Goal: Use online tool/utility: Utilize a website feature to perform a specific function

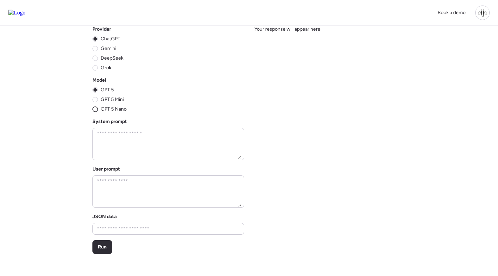
click at [103, 109] on span "GPT 5 Nano" at bounding box center [114, 109] width 26 height 7
click at [151, 138] on textarea at bounding box center [167, 144] width 145 height 30
paste textarea "**********"
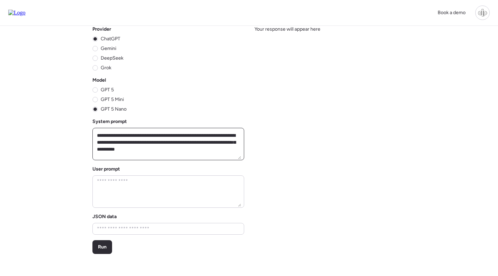
scroll to position [135, 0]
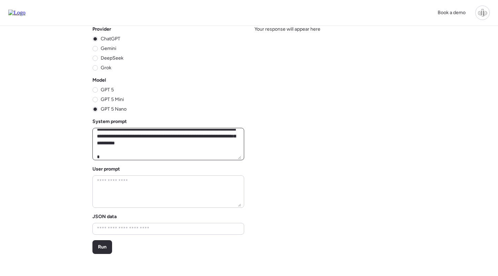
click at [195, 144] on textarea at bounding box center [167, 144] width 145 height 30
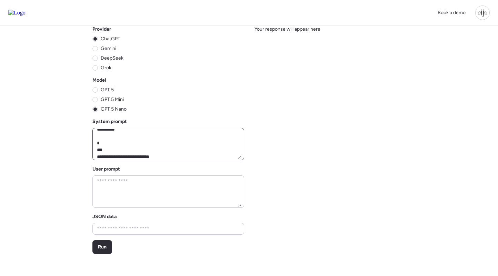
scroll to position [132, 0]
type textarea "**********"
click at [102, 246] on span "Run" at bounding box center [102, 247] width 9 height 7
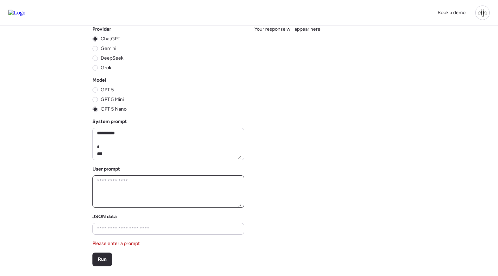
click at [122, 190] on textarea at bounding box center [167, 192] width 145 height 30
click at [101, 261] on span "Run" at bounding box center [102, 259] width 9 height 7
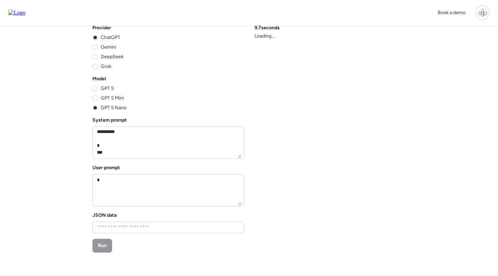
scroll to position [0, 0]
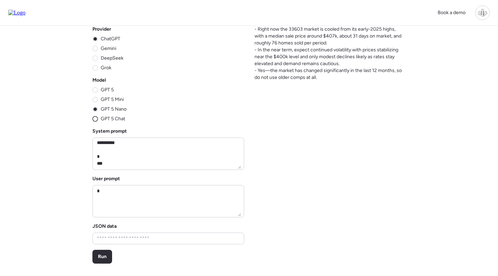
click at [101, 119] on span "GPT 5 Chat" at bounding box center [113, 118] width 24 height 7
click at [103, 254] on span "Run" at bounding box center [102, 256] width 9 height 7
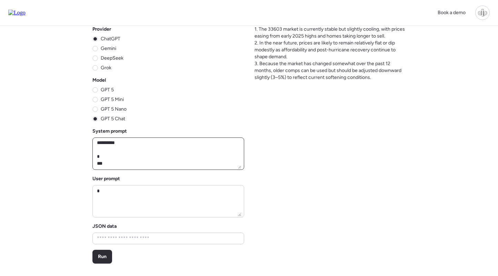
click at [165, 155] on textarea at bounding box center [167, 154] width 145 height 30
paste textarea "**********"
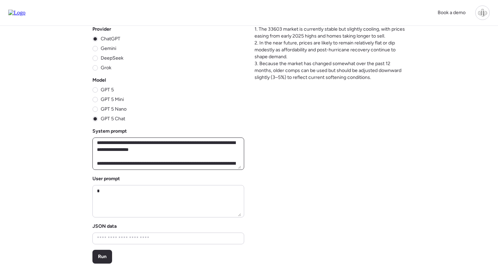
scroll to position [1724, 0]
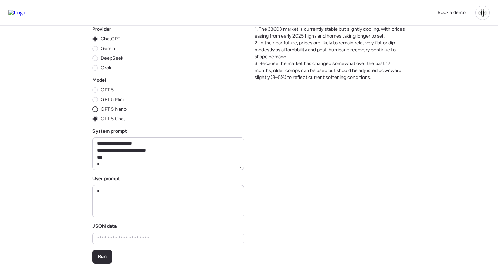
click at [95, 108] on circle at bounding box center [95, 109] width 5 height 5
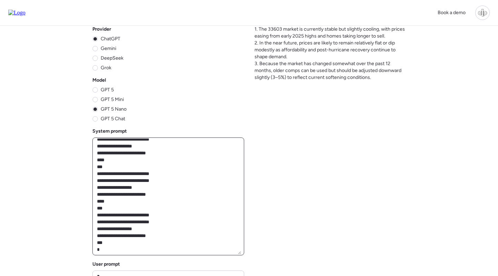
drag, startPoint x: 238, startPoint y: 169, endPoint x: 246, endPoint y: 271, distance: 102.4
click at [250, 276] on html "Book a demo Provider ChatGPT Gemini DeepSeek Grok Model GPT 5 GPT 5 Mini GPT 5 …" at bounding box center [249, 233] width 498 height 467
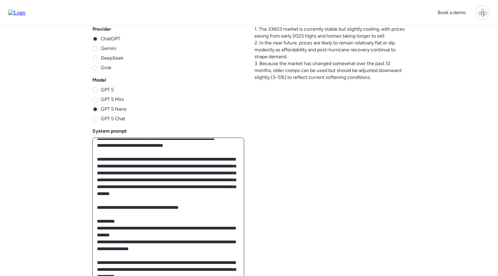
scroll to position [72, 0]
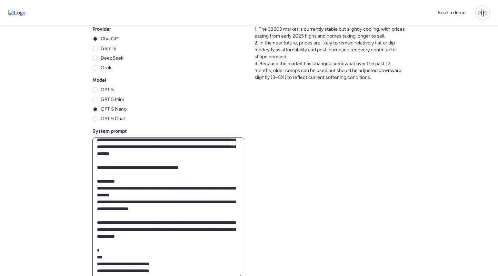
click at [179, 228] on textarea at bounding box center [167, 209] width 145 height 140
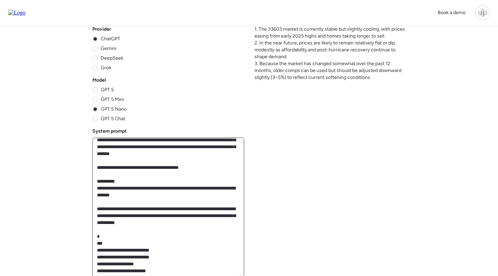
scroll to position [212, 0]
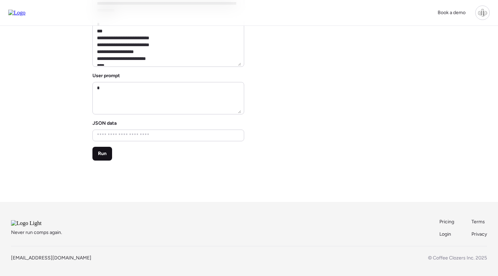
click at [106, 152] on span "Run" at bounding box center [102, 153] width 9 height 7
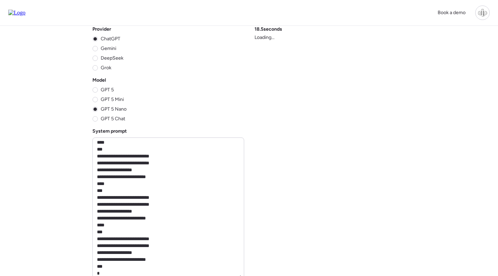
scroll to position [1601, 0]
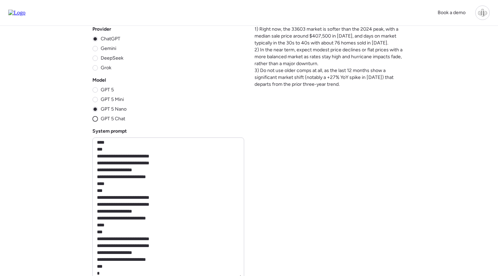
click at [106, 118] on span "GPT 5 Chat" at bounding box center [113, 118] width 24 height 7
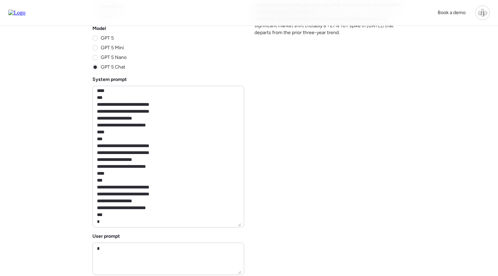
scroll to position [164, 0]
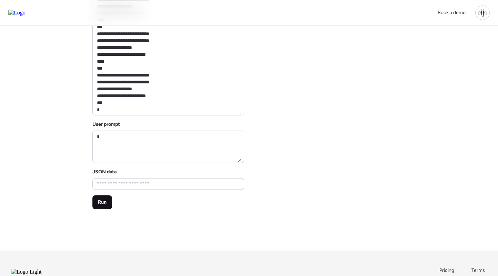
click at [107, 200] on div "Run" at bounding box center [102, 202] width 20 height 14
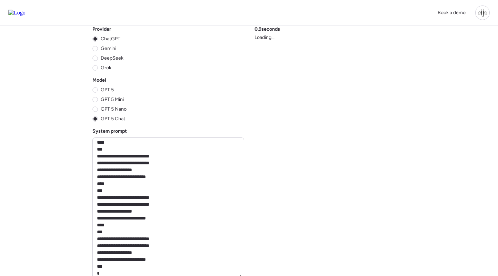
scroll to position [0, 0]
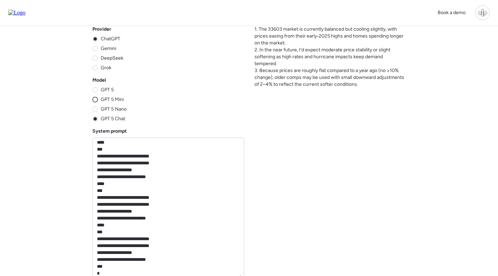
click at [110, 98] on span "GPT 5 Mini" at bounding box center [112, 99] width 23 height 7
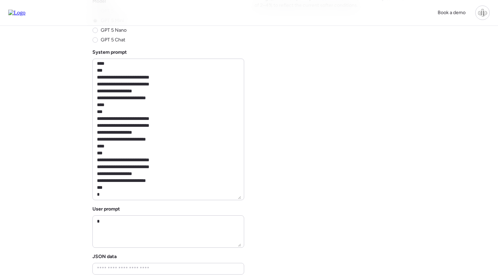
scroll to position [129, 0]
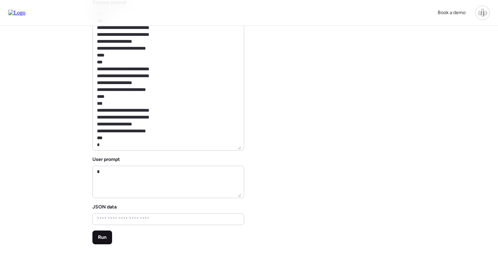
click at [104, 235] on span "Run" at bounding box center [102, 237] width 9 height 7
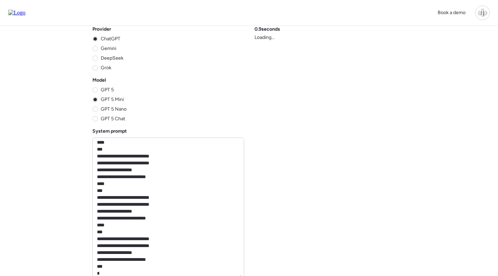
scroll to position [0, 0]
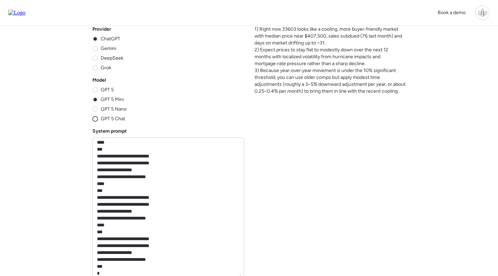
click at [113, 119] on span "GPT 5 Chat" at bounding box center [113, 118] width 24 height 7
click at [167, 181] on textarea at bounding box center [167, 209] width 145 height 140
paste textarea "**********"
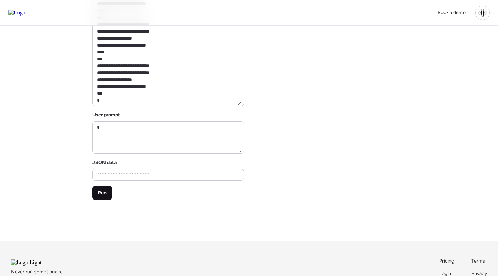
click at [95, 197] on div "Run" at bounding box center [102, 193] width 20 height 14
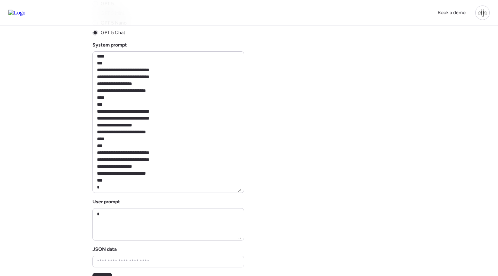
scroll to position [142, 0]
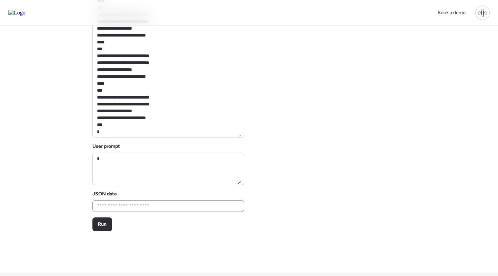
drag, startPoint x: 102, startPoint y: 232, endPoint x: 135, endPoint y: 208, distance: 40.5
click at [102, 232] on div "Provider ChatGPT Gemini DeepSeek Grok Model GPT 5 GPT 5 Mini GPT 5 Nano GPT 5 C…" at bounding box center [249, 78] width 396 height 389
click at [105, 225] on span "Run" at bounding box center [102, 224] width 9 height 7
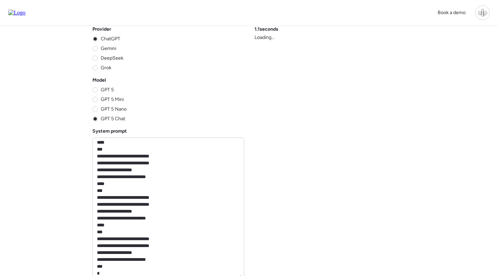
scroll to position [0, 0]
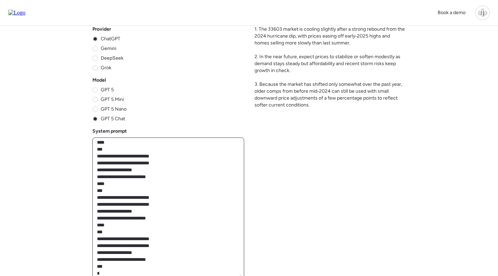
click at [121, 167] on textarea at bounding box center [167, 209] width 145 height 140
paste textarea
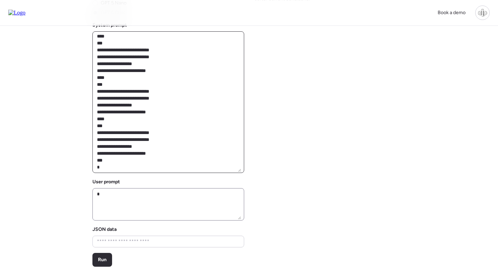
scroll to position [114, 0]
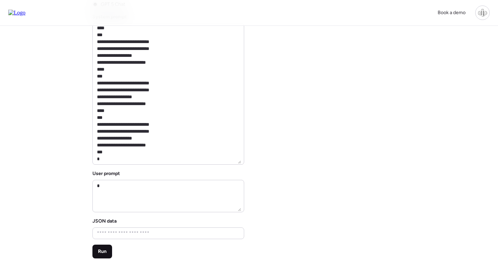
click at [106, 251] on span "Run" at bounding box center [102, 251] width 9 height 7
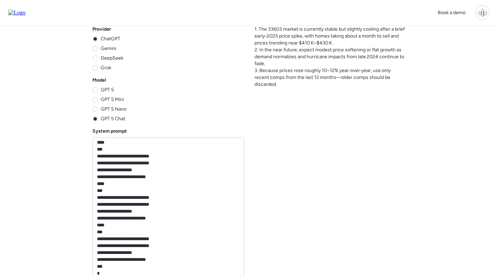
scroll to position [1, 0]
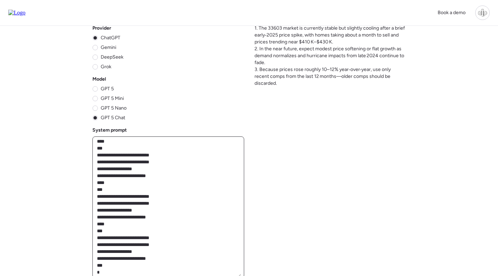
click at [175, 169] on textarea at bounding box center [167, 208] width 145 height 140
paste textarea
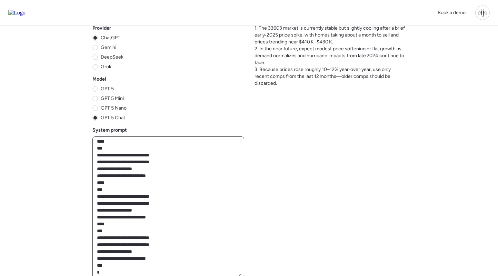
type textarea "**********"
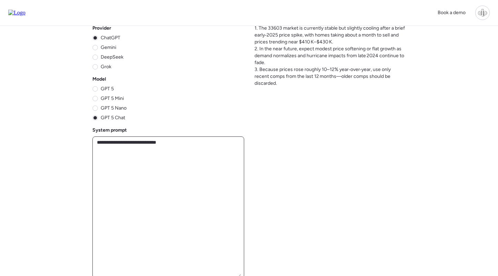
scroll to position [0, 0]
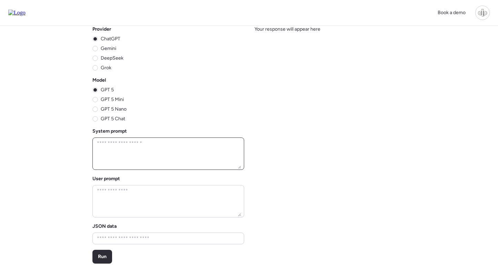
click at [154, 153] on textarea at bounding box center [167, 154] width 145 height 30
paste textarea "**********"
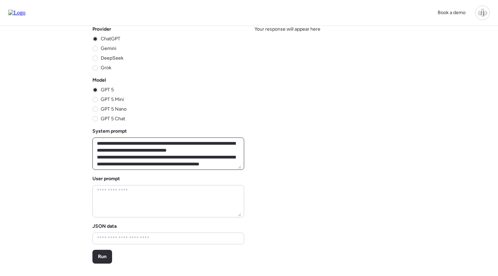
scroll to position [296, 0]
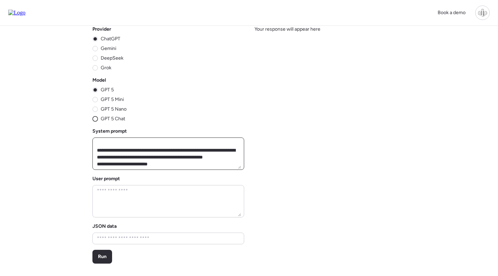
type textarea "**********"
click at [95, 120] on circle at bounding box center [95, 119] width 5 height 5
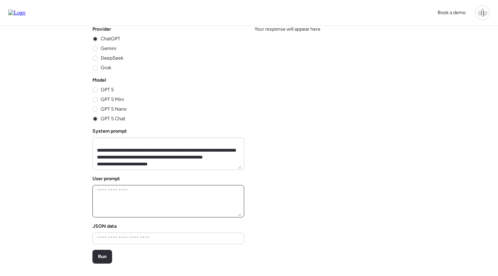
click at [171, 204] on textarea at bounding box center [167, 201] width 145 height 30
paste textarea "**********"
type textarea "**********"
click at [99, 259] on span "Run" at bounding box center [102, 256] width 9 height 7
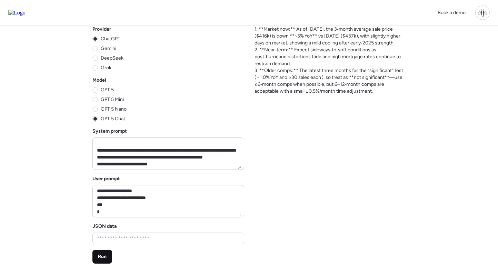
click at [104, 256] on span "Run" at bounding box center [102, 256] width 9 height 7
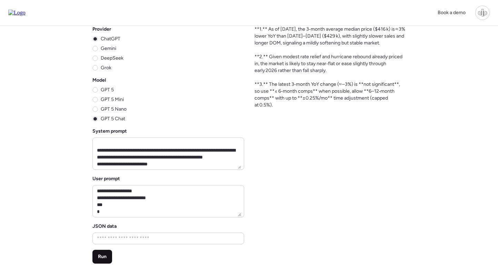
click at [105, 257] on span "Run" at bounding box center [102, 256] width 9 height 7
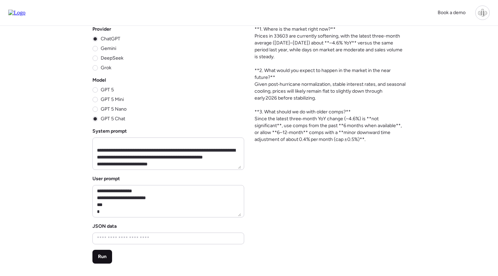
click at [107, 257] on div "Run" at bounding box center [102, 257] width 20 height 14
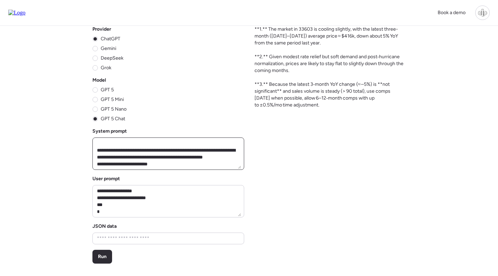
click at [166, 164] on textarea at bounding box center [167, 154] width 145 height 30
paste textarea "**********"
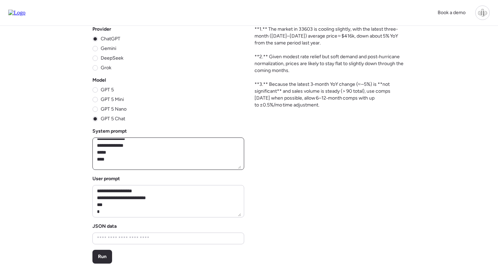
scroll to position [400, 0]
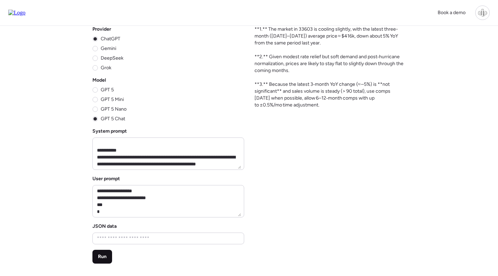
click at [107, 258] on div "Run" at bounding box center [102, 257] width 20 height 14
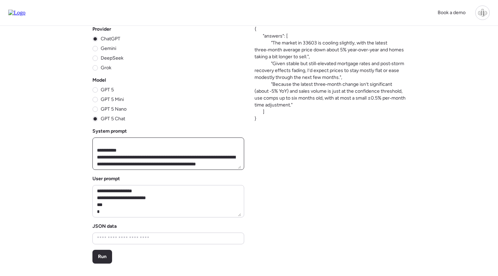
click at [176, 161] on textarea at bounding box center [167, 154] width 145 height 30
click at [125, 150] on textarea at bounding box center [167, 154] width 145 height 30
paste textarea "**********"
click at [100, 251] on div "Run" at bounding box center [102, 257] width 20 height 14
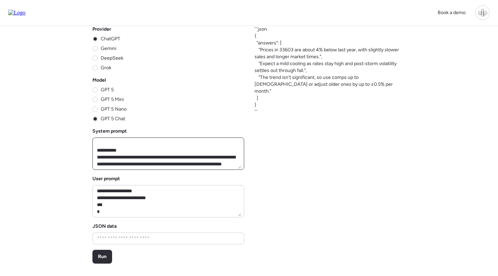
click at [200, 161] on textarea at bounding box center [167, 154] width 145 height 30
paste textarea "**********"
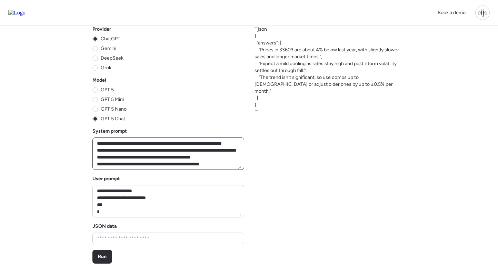
scroll to position [434, 0]
type textarea "**********"
click at [102, 259] on span "Run" at bounding box center [102, 256] width 9 height 7
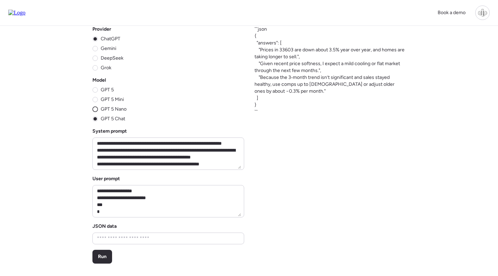
click at [114, 108] on span "GPT 5 Nano" at bounding box center [114, 109] width 26 height 7
click at [102, 262] on div "Run" at bounding box center [102, 257] width 20 height 14
